Goal: Task Accomplishment & Management: Use online tool/utility

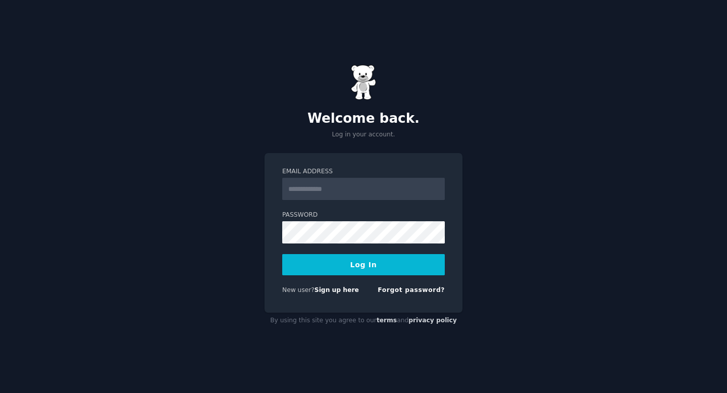
click at [313, 190] on input "Email Address" at bounding box center [363, 189] width 163 height 22
click at [304, 190] on input "Email Address" at bounding box center [363, 189] width 163 height 22
type input "**********"
click at [282, 254] on button "Log In" at bounding box center [363, 264] width 163 height 21
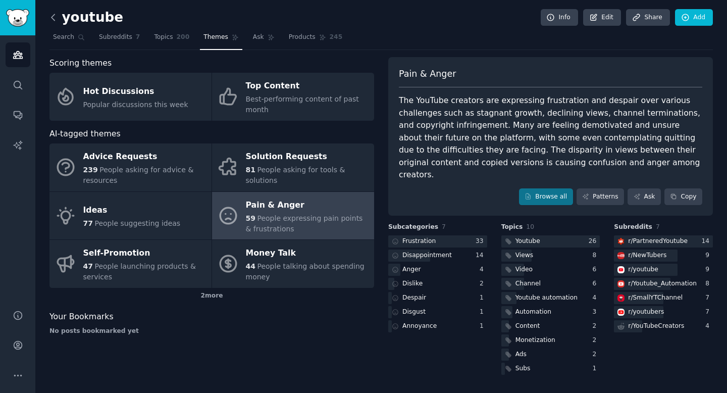
click at [53, 20] on icon at bounding box center [53, 17] width 11 height 11
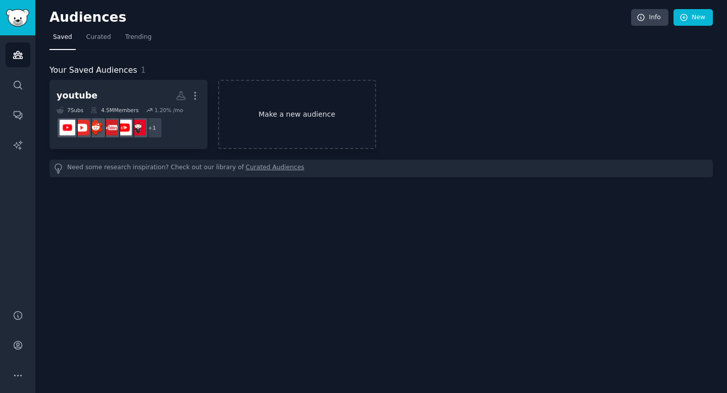
click at [336, 113] on link "Make a new audience" at bounding box center [297, 114] width 158 height 69
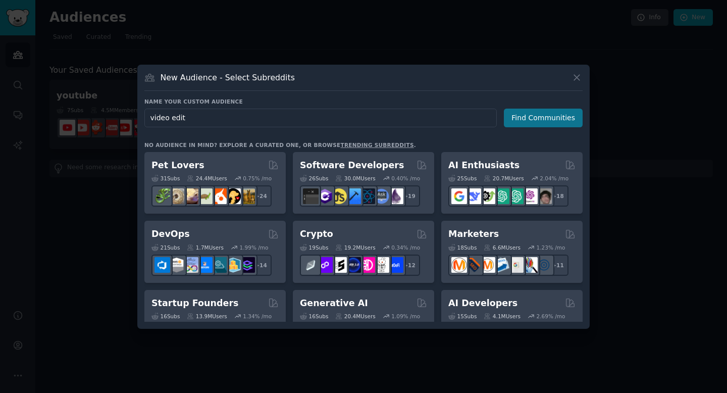
type input "video edit"
click at [551, 123] on button "Find Communities" at bounding box center [543, 118] width 79 height 19
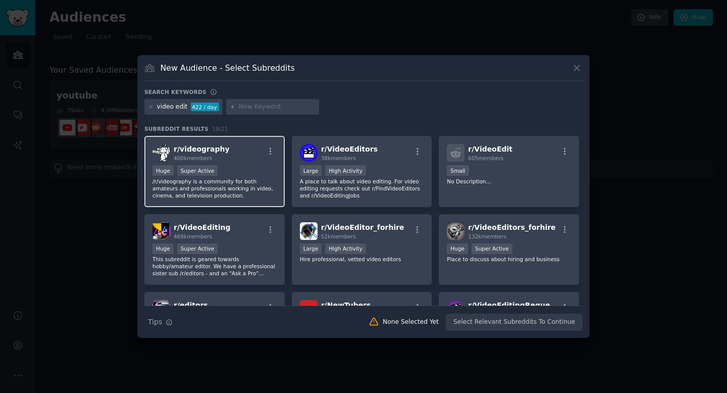
click at [252, 161] on div "r/ videography 400k members" at bounding box center [214, 153] width 124 height 18
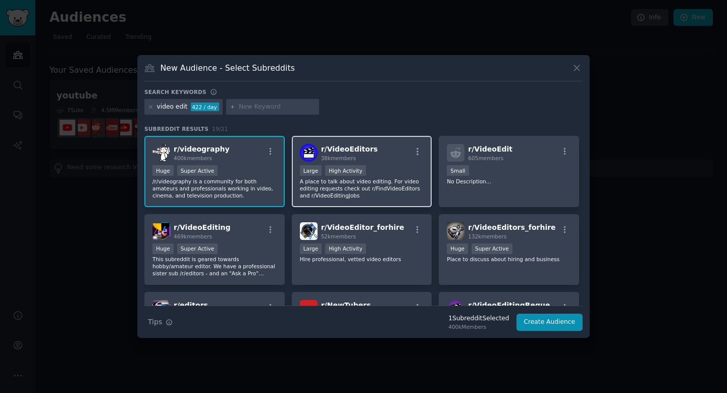
click at [400, 165] on div "Large High Activity" at bounding box center [362, 171] width 124 height 13
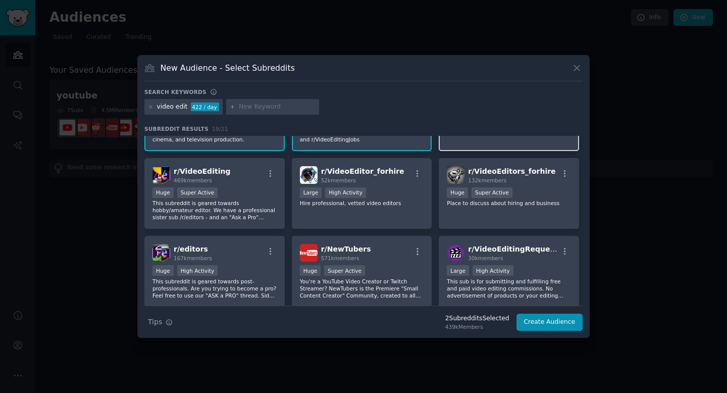
scroll to position [57, 0]
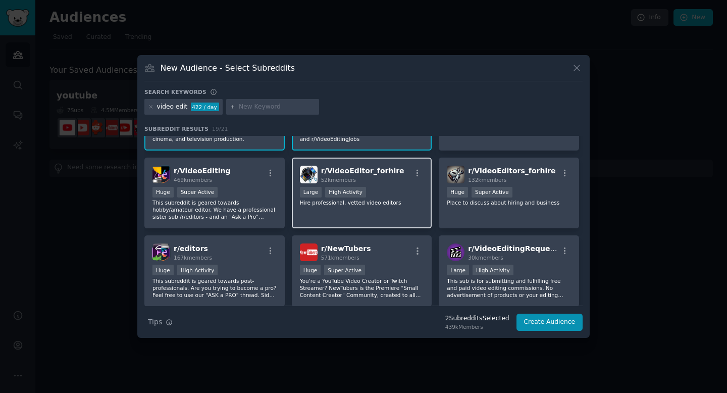
click at [375, 182] on div "52k members" at bounding box center [362, 179] width 83 height 7
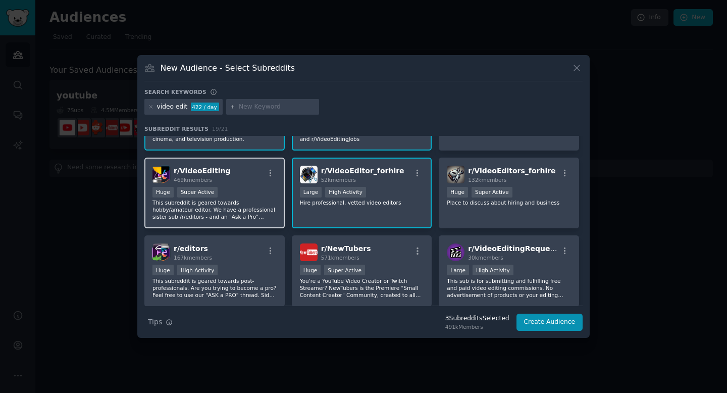
click at [234, 188] on div "Huge Super Active" at bounding box center [214, 193] width 124 height 13
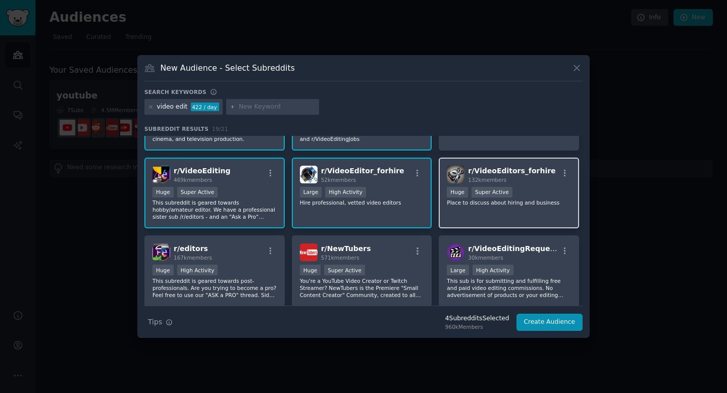
click at [535, 192] on div "Huge Super Active" at bounding box center [509, 193] width 124 height 13
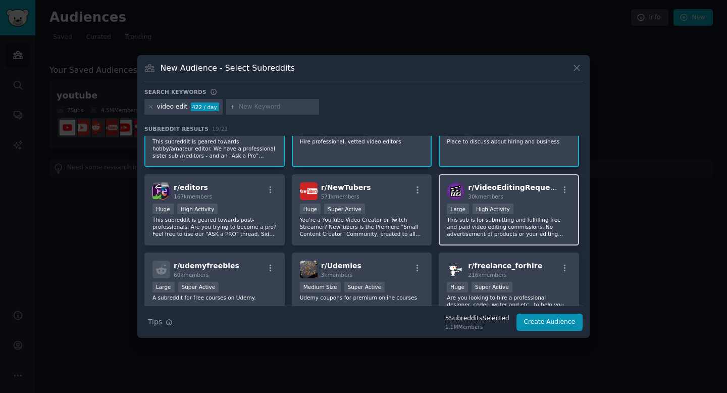
scroll to position [0, 0]
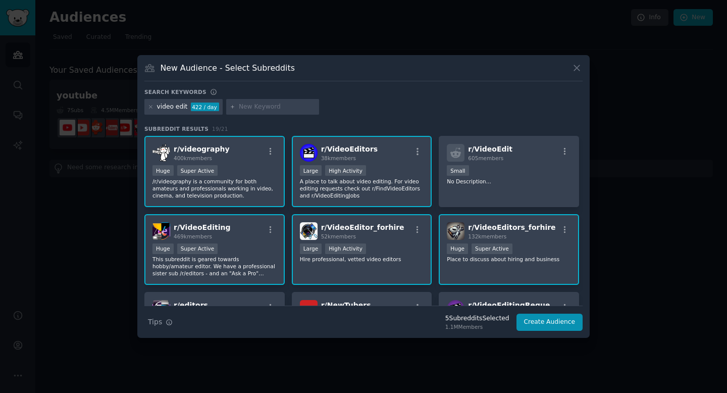
click at [251, 237] on div "r/ VideoEditing 469k members" at bounding box center [214, 231] width 124 height 18
click at [253, 149] on div "r/ videography 400k members" at bounding box center [214, 153] width 124 height 18
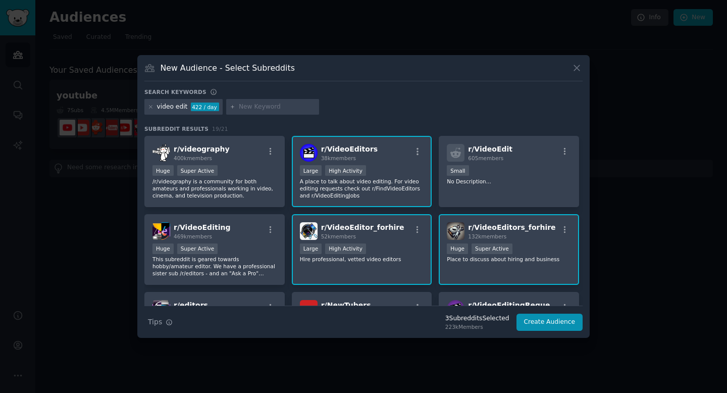
click at [396, 164] on div "r/ VideoEditors 38k members Large High Activity A place to talk about video edi…" at bounding box center [362, 171] width 140 height 71
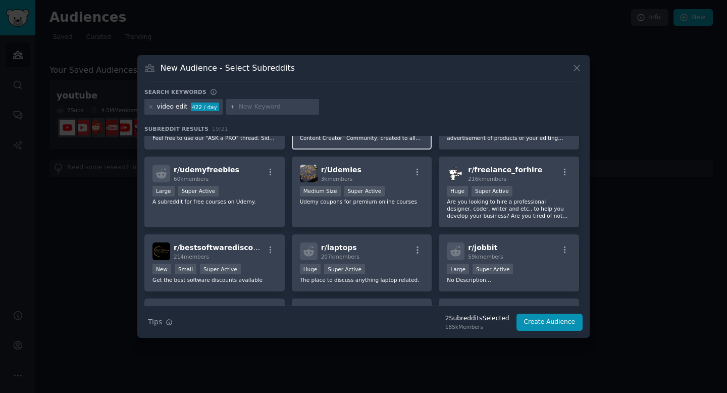
scroll to position [228, 0]
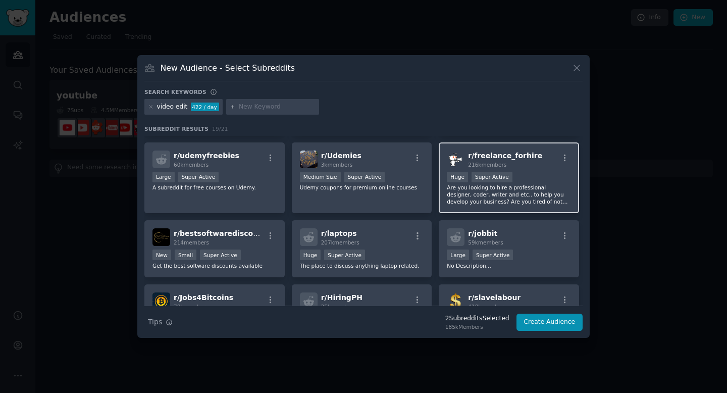
click at [544, 179] on div "Huge Super Active" at bounding box center [509, 178] width 124 height 13
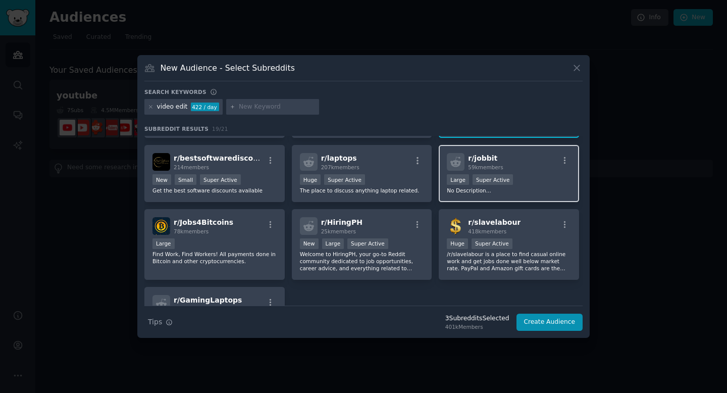
scroll to position [304, 0]
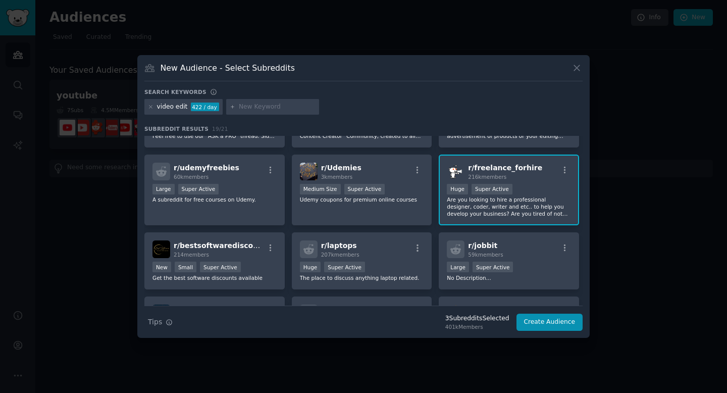
click at [545, 174] on div "r/ freelance_forhire 216k members" at bounding box center [509, 172] width 124 height 18
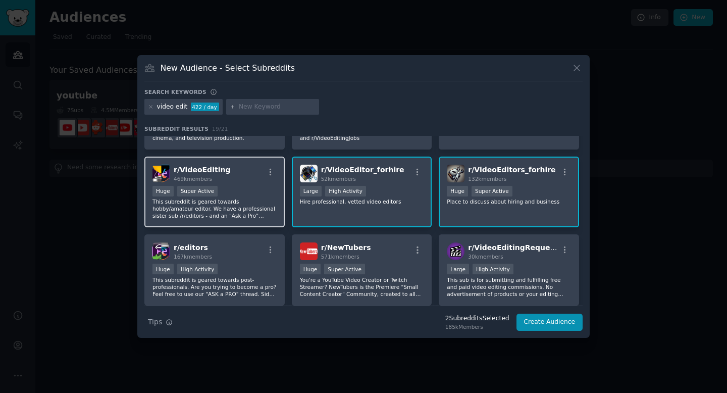
scroll to position [0, 0]
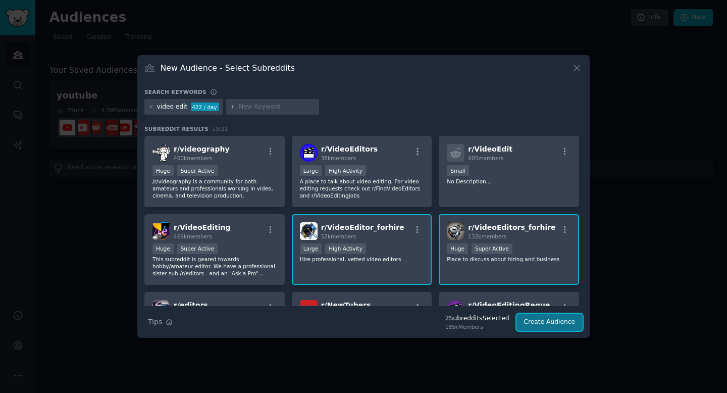
click at [550, 325] on button "Create Audience" at bounding box center [549, 321] width 67 height 17
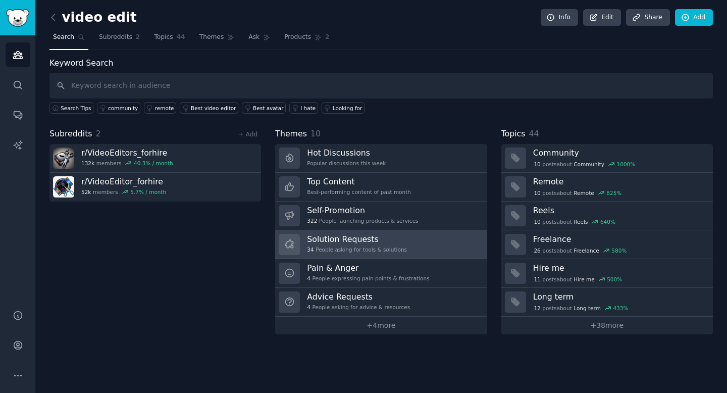
click at [390, 244] on div "Solution Requests 34 People asking for tools & solutions" at bounding box center [357, 244] width 100 height 21
